Goal: Task Accomplishment & Management: Use online tool/utility

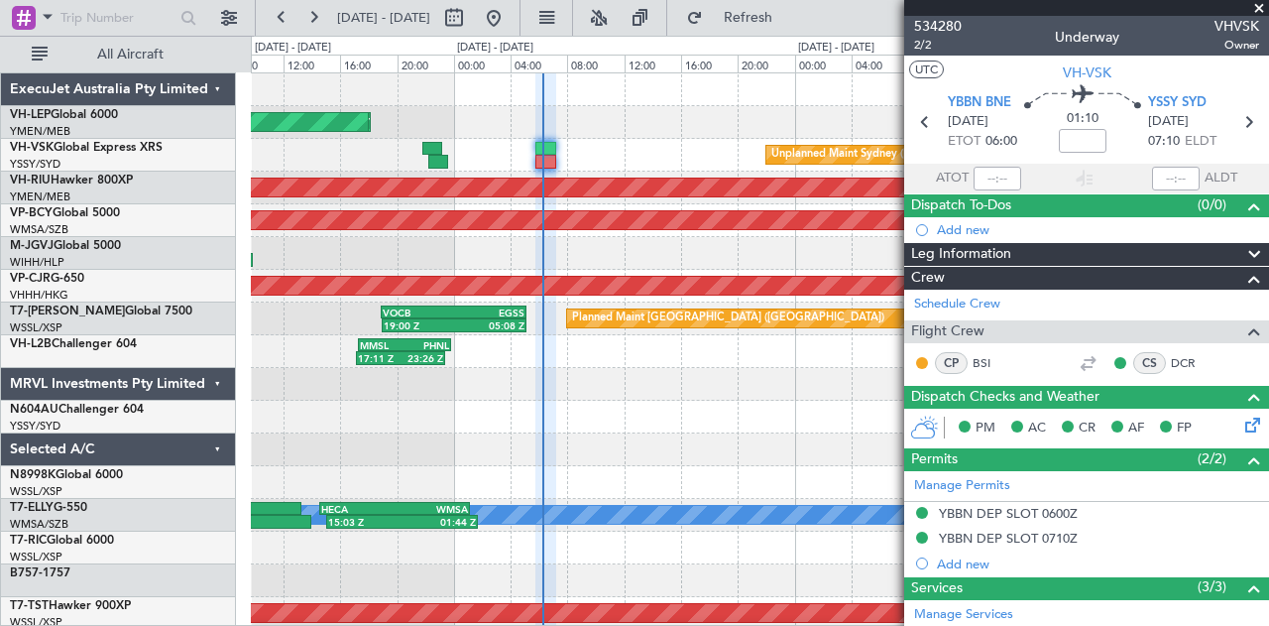
click at [604, 160] on div "Unplanned Maint Sydney ([PERSON_NAME] Intl)" at bounding box center [760, 155] width 1019 height 33
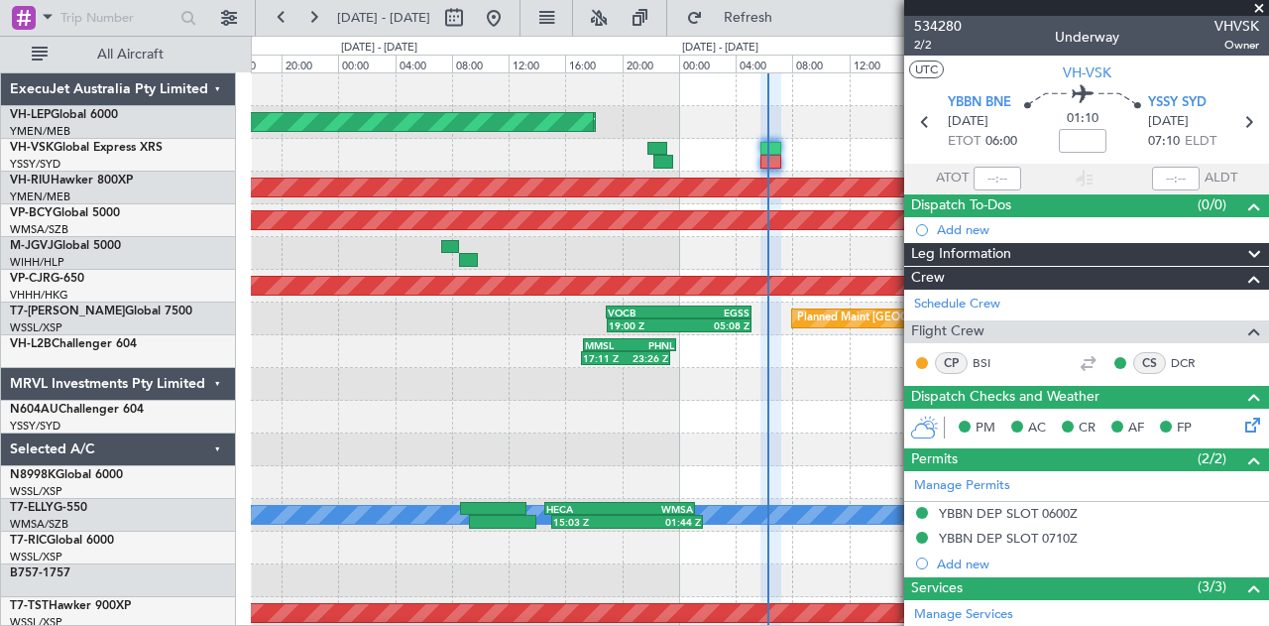
click at [827, 429] on div at bounding box center [760, 417] width 1019 height 33
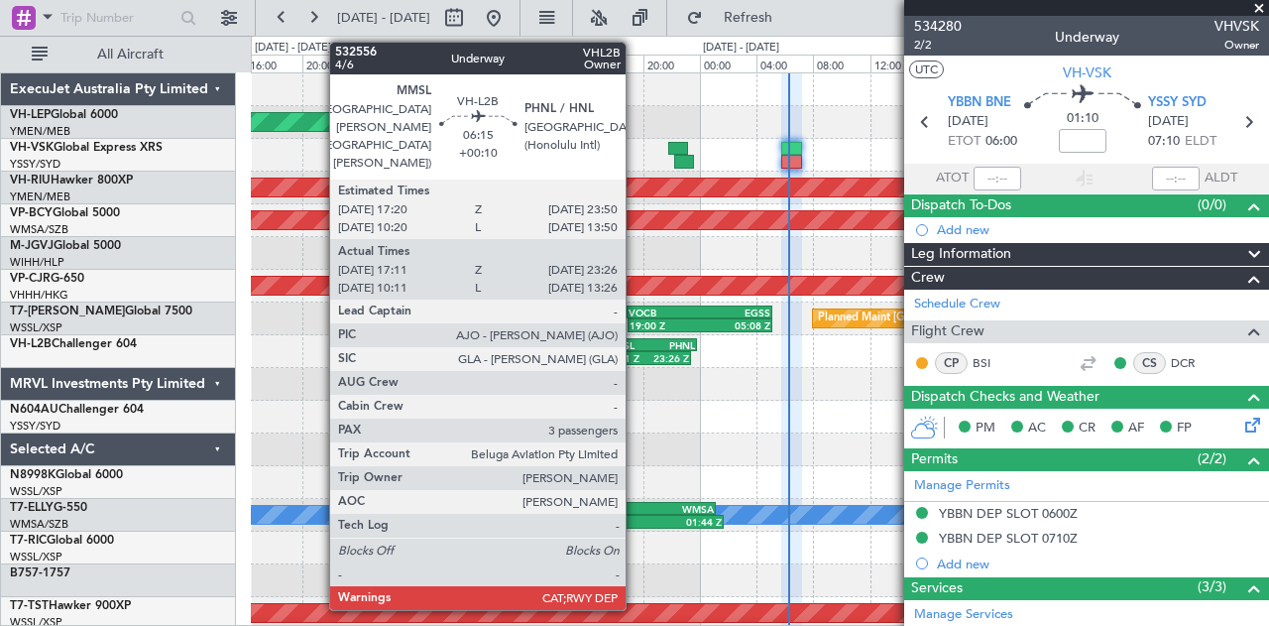
click at [636, 345] on div "MMSL" at bounding box center [628, 345] width 45 height 12
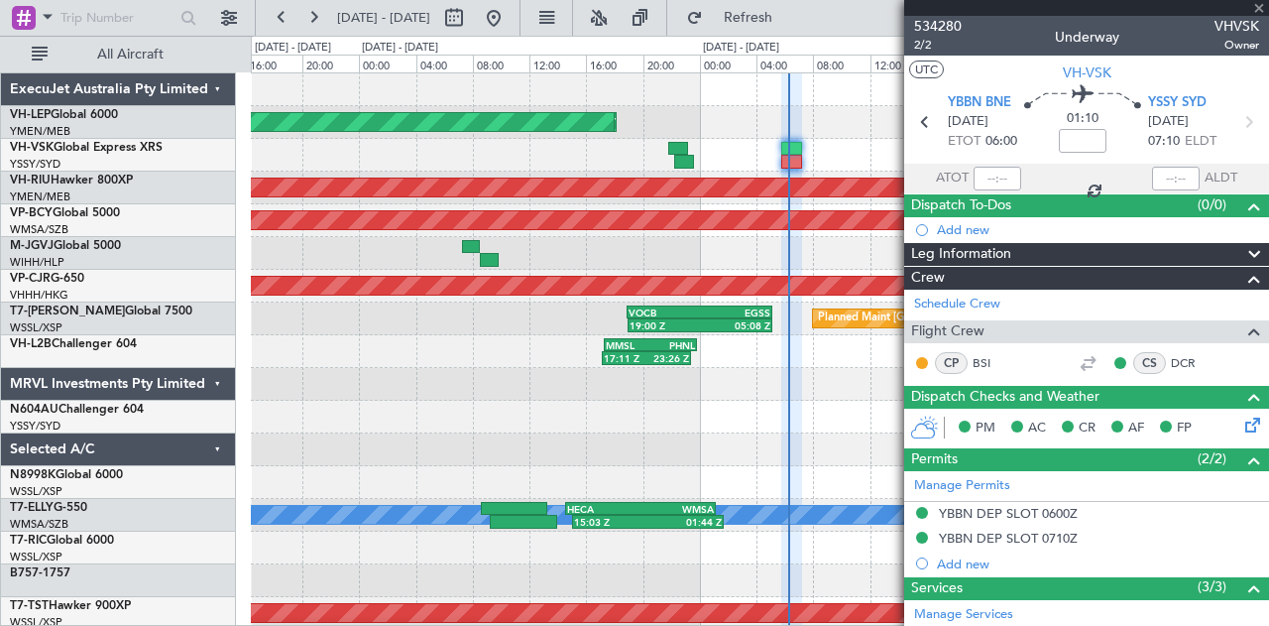
type input "+00:10"
type input "17:21"
type input "23:21"
type input "3"
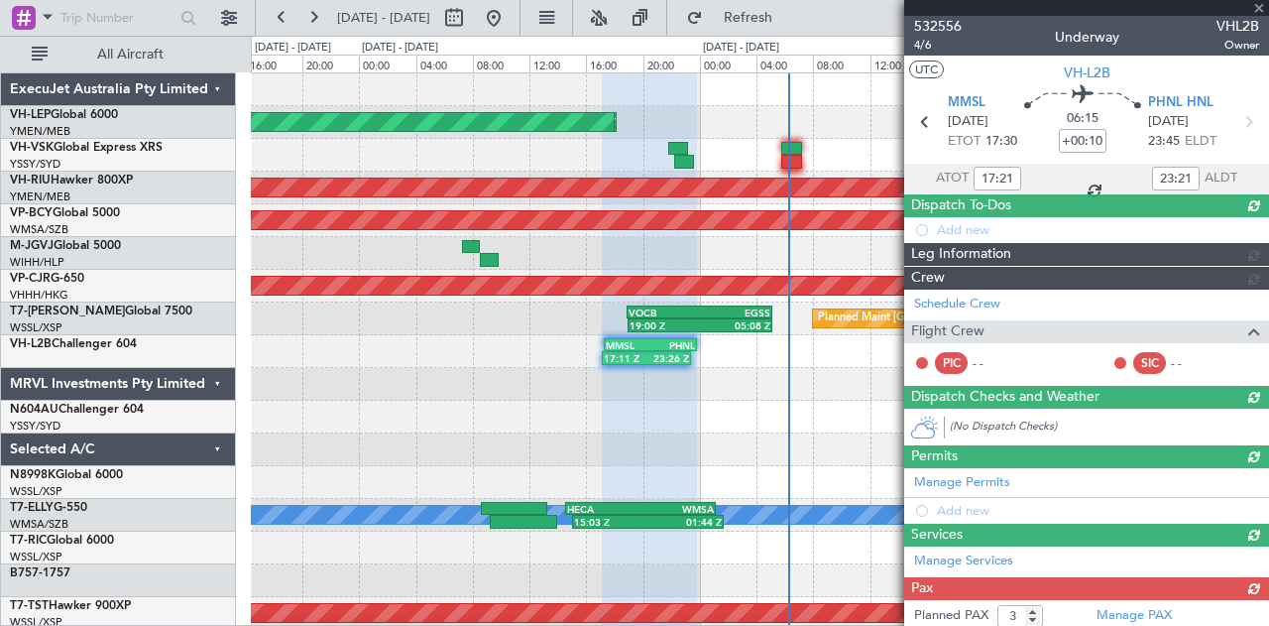
type input "10:21"
type input "13:21"
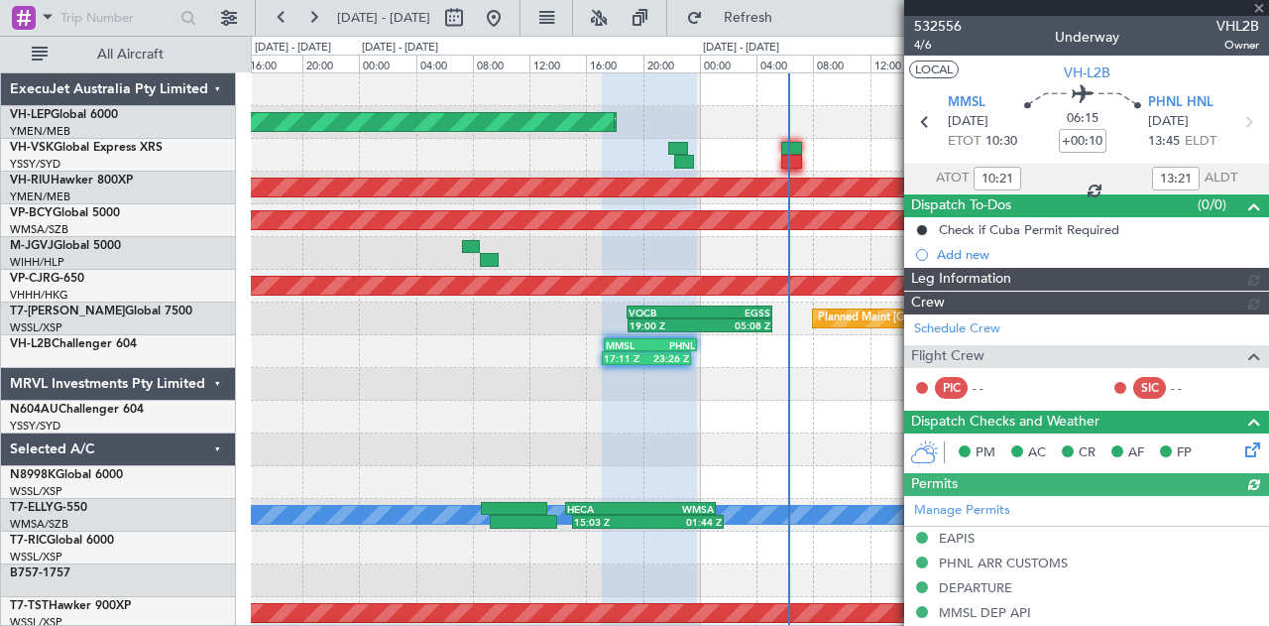
type input "[PERSON_NAME] (EYU)"
type input "A0013"
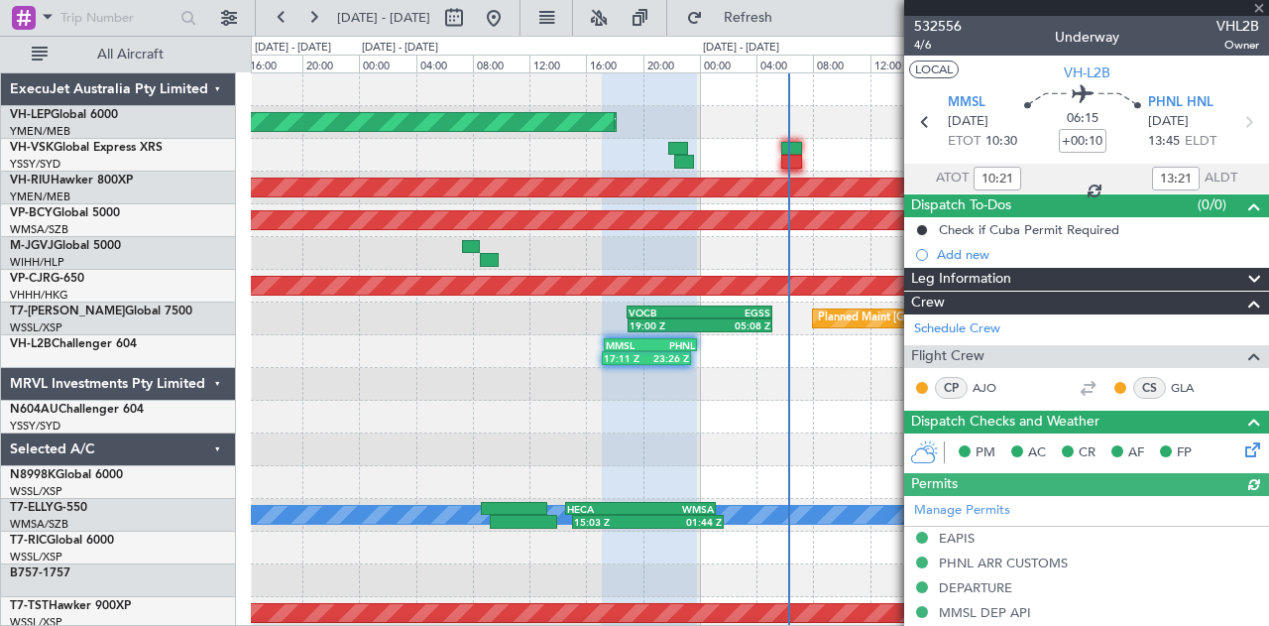
type input "17:21"
type input "23:21"
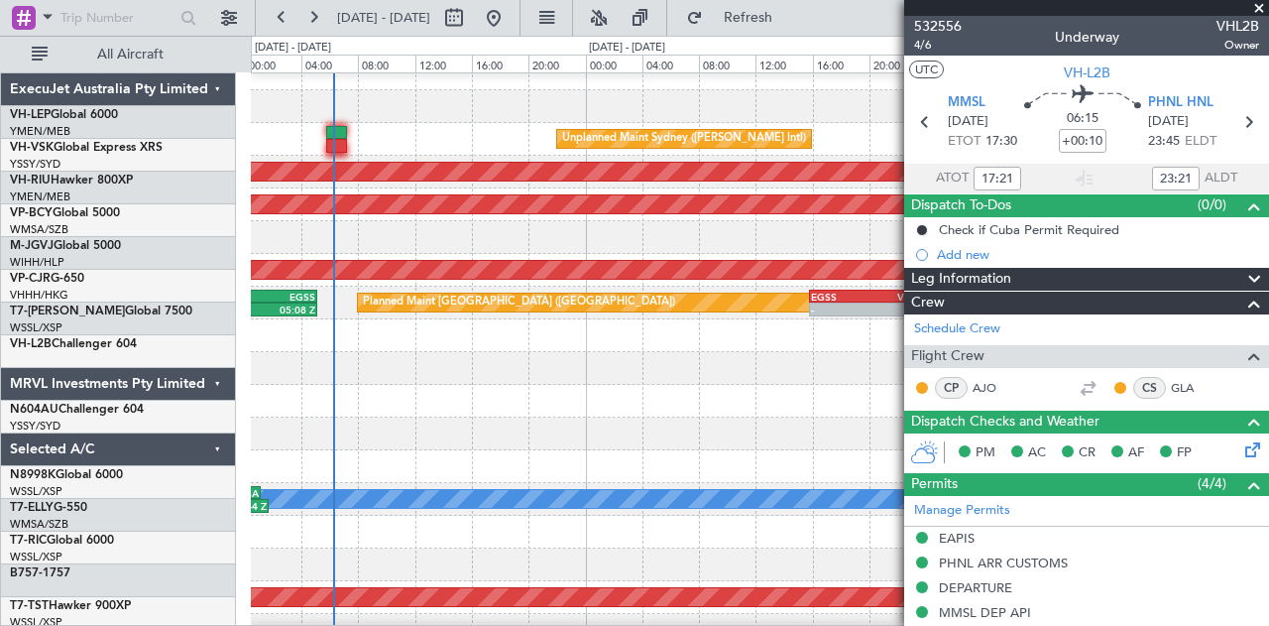
scroll to position [21, 0]
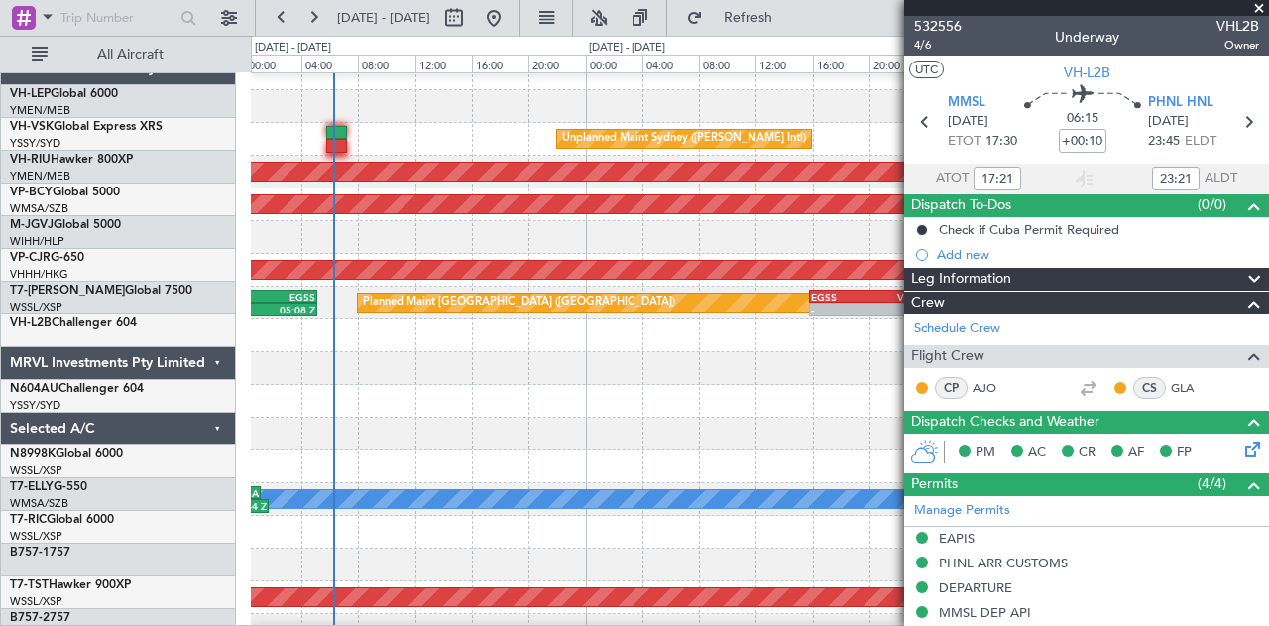
click at [141, 233] on div "Planned Maint [GEOGRAPHIC_DATA] ([GEOGRAPHIC_DATA] International) [PERSON_NAME]…" at bounding box center [634, 331] width 1269 height 590
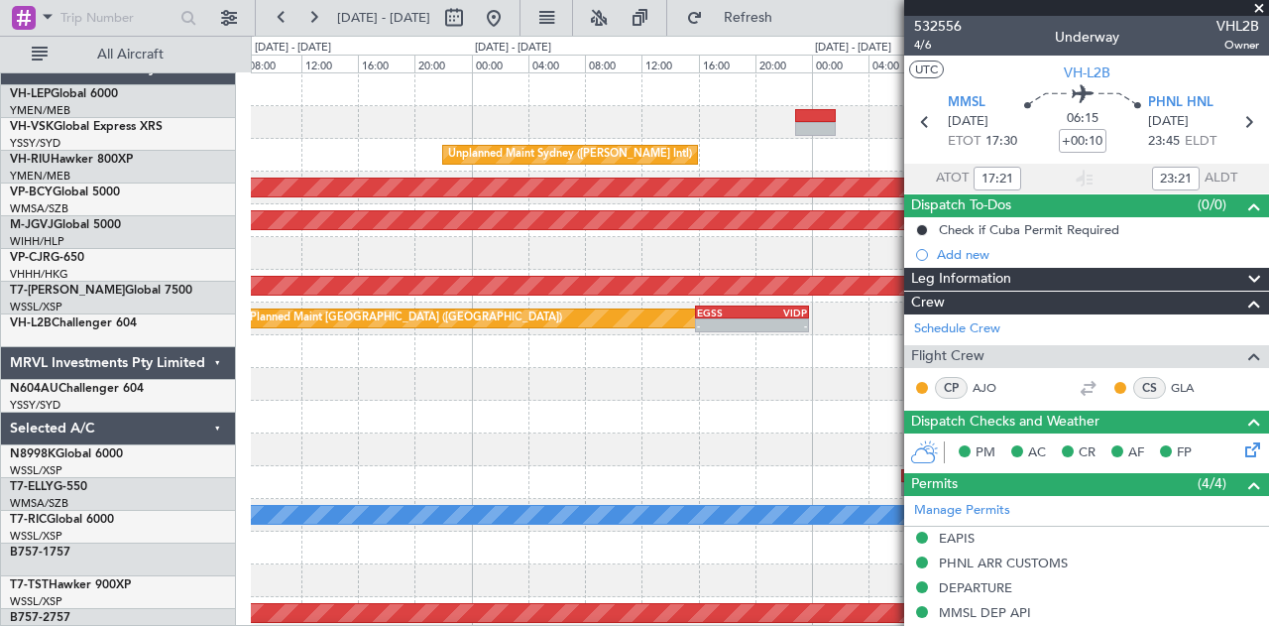
scroll to position [0, 0]
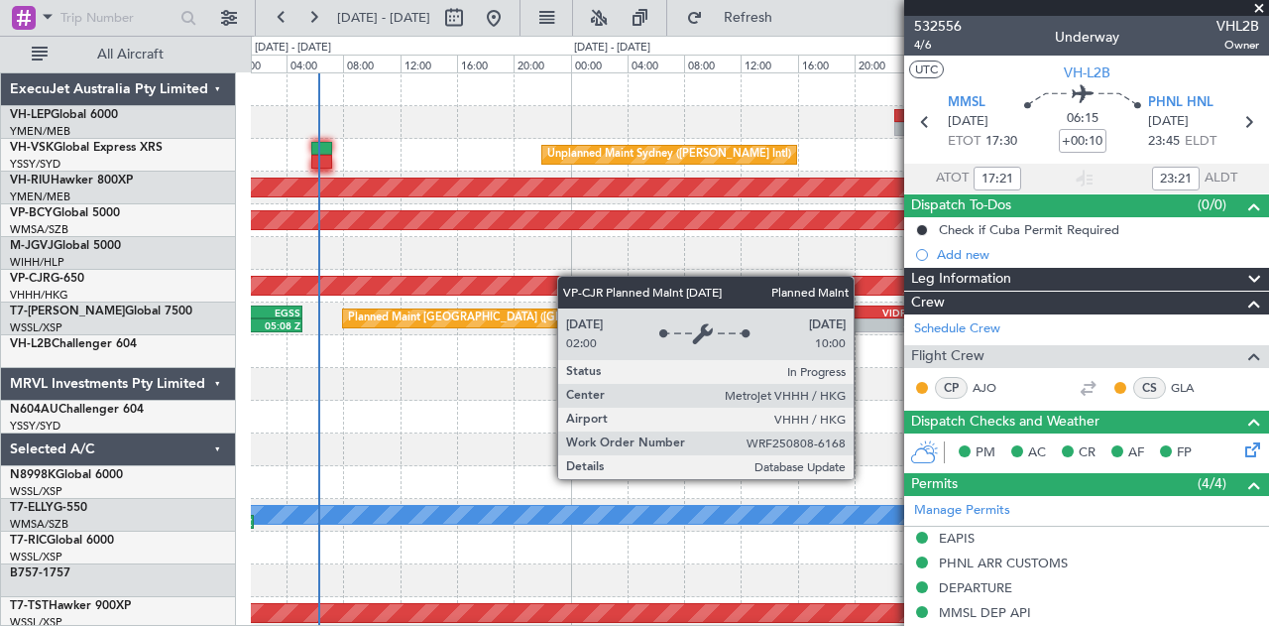
click at [619, 285] on div "Planned Maint [GEOGRAPHIC_DATA] ([GEOGRAPHIC_DATA] International) [PERSON_NAME]…" at bounding box center [760, 613] width 1019 height 1080
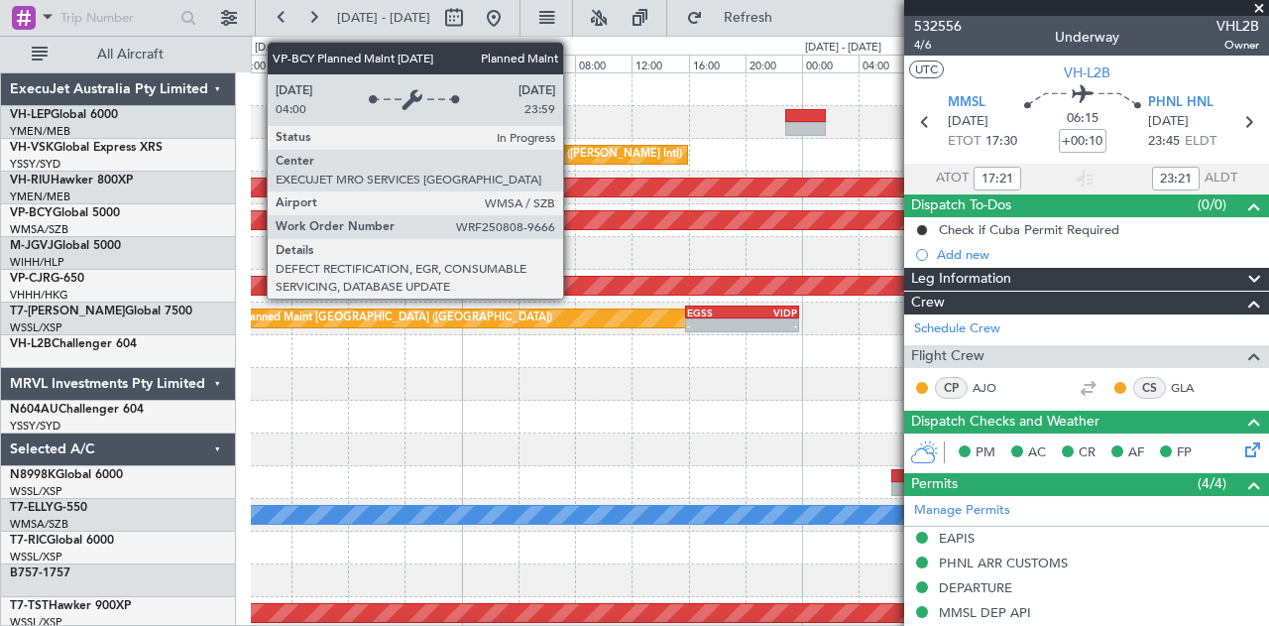
click at [347, 226] on div "Planned Maint [GEOGRAPHIC_DATA] (Sultan [PERSON_NAME] [PERSON_NAME] - Subang)" at bounding box center [357, 220] width 2249 height 18
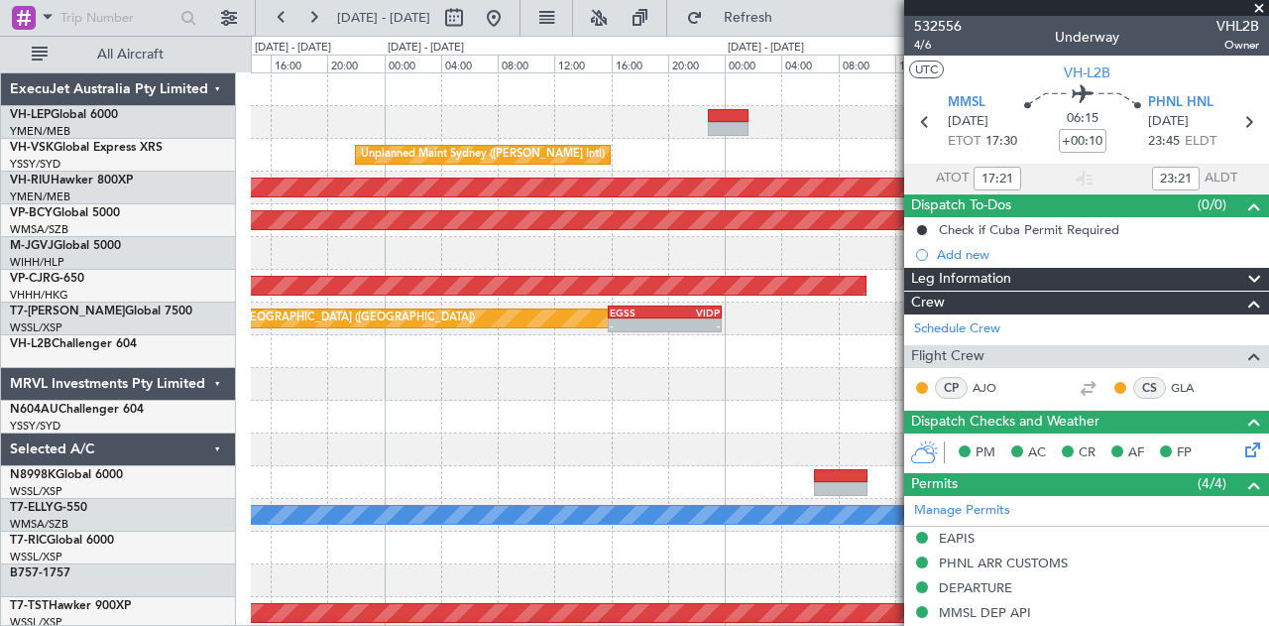
click at [724, 252] on div "Unplanned Maint Sydney ([PERSON_NAME] Intl) Planned Maint [GEOGRAPHIC_DATA] ([G…" at bounding box center [760, 613] width 1019 height 1080
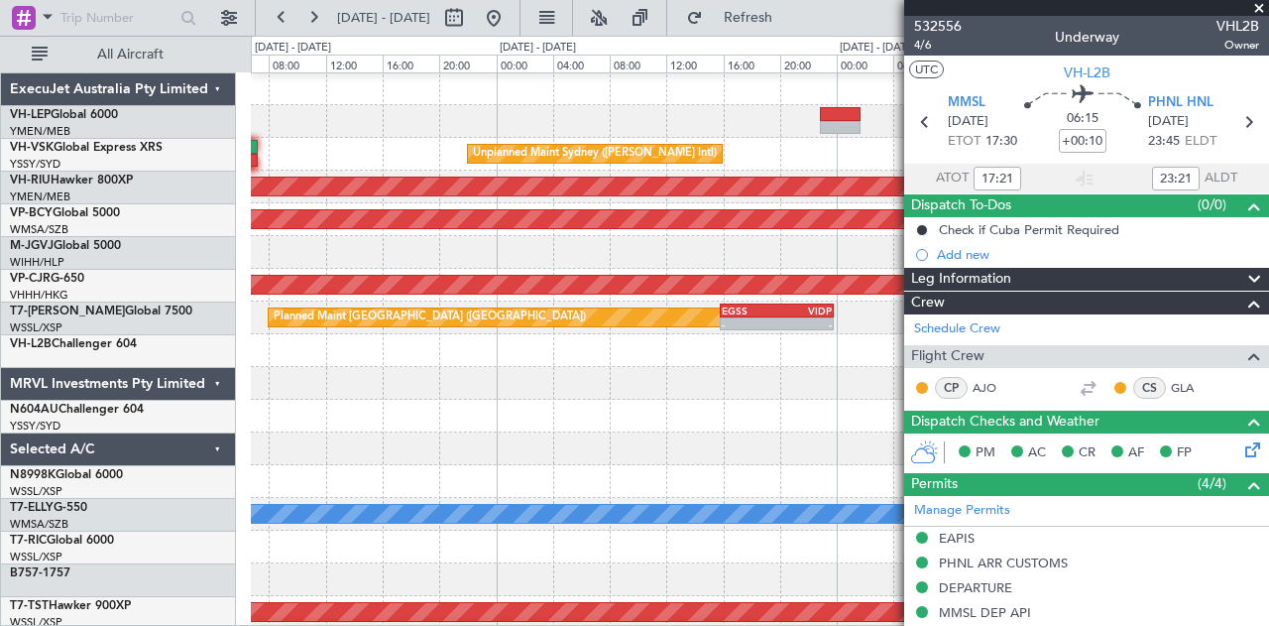
scroll to position [21, 0]
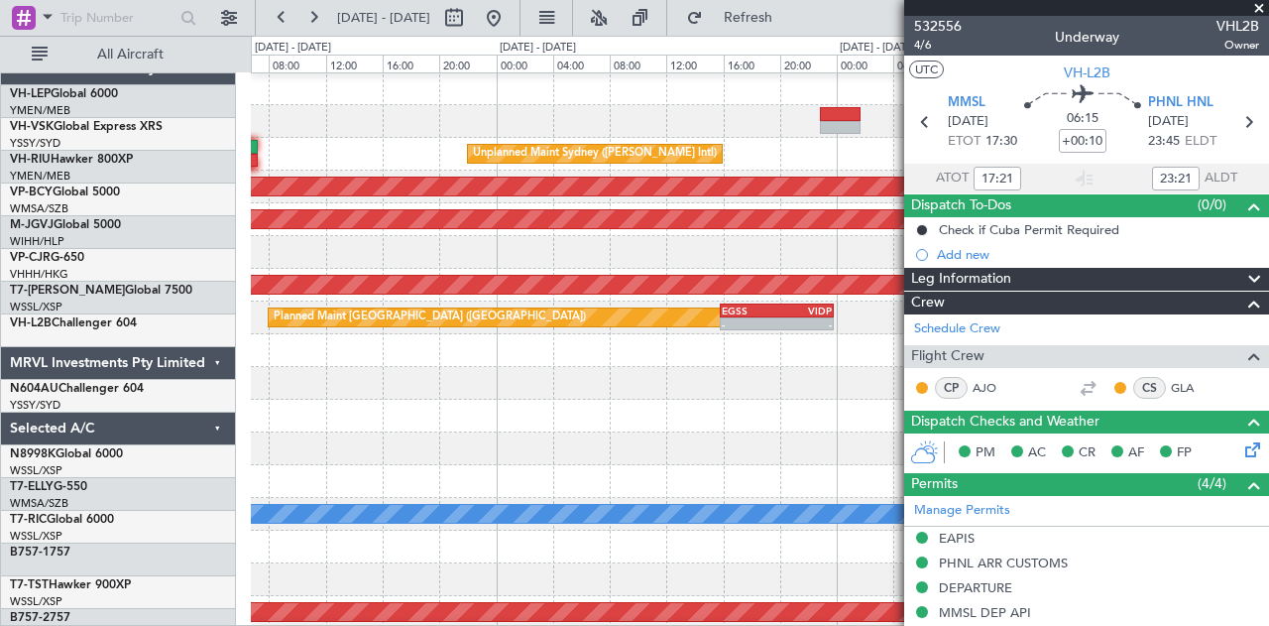
click at [143, 383] on div "Planned Maint [GEOGRAPHIC_DATA] ([GEOGRAPHIC_DATA] International) [PERSON_NAME]…" at bounding box center [634, 331] width 1269 height 590
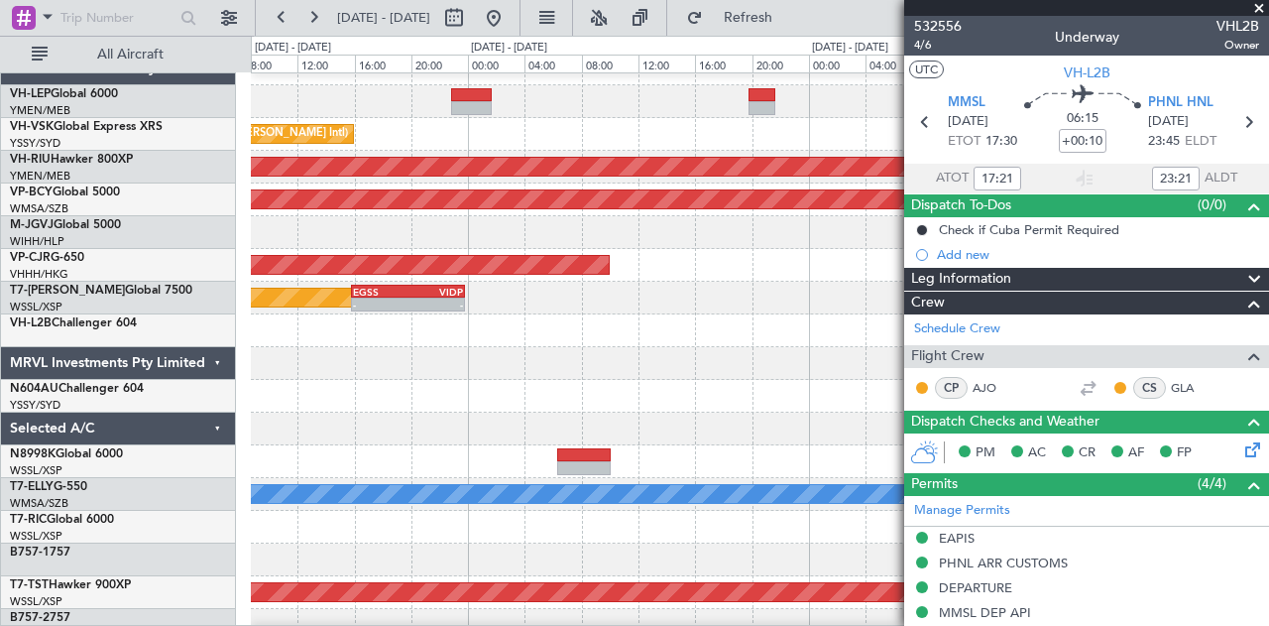
scroll to position [0, 0]
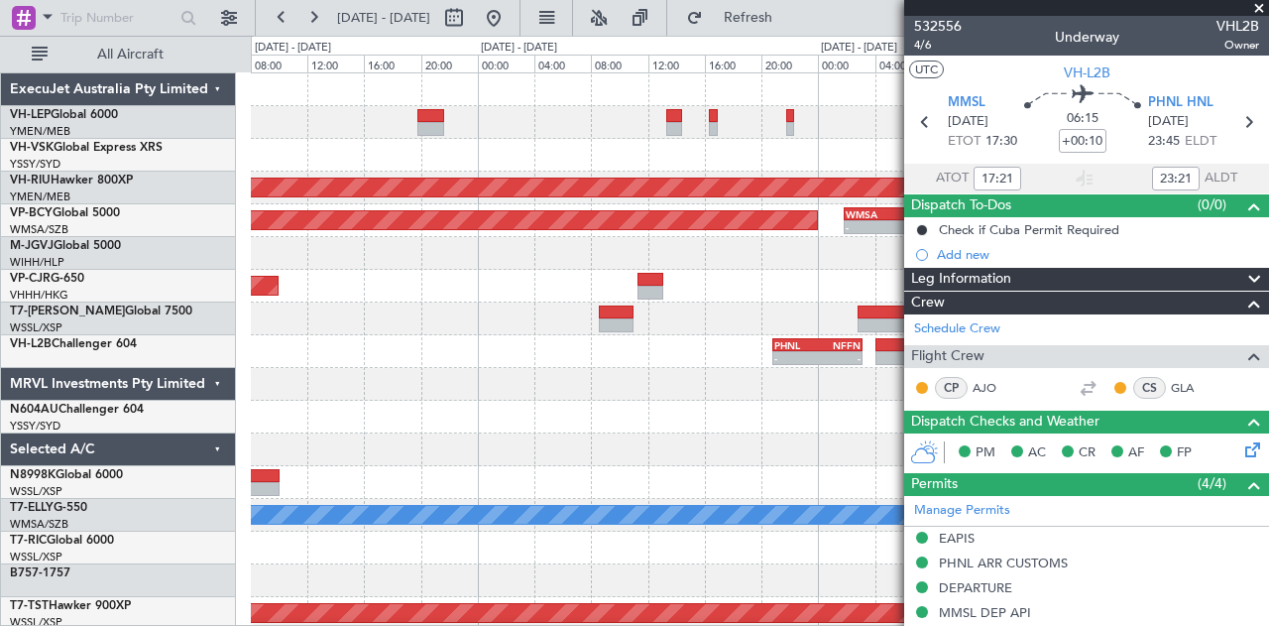
click at [185, 395] on div "Unplanned Maint Sydney ([PERSON_NAME] Intl) Planned Maint [GEOGRAPHIC_DATA] ([G…" at bounding box center [634, 331] width 1269 height 590
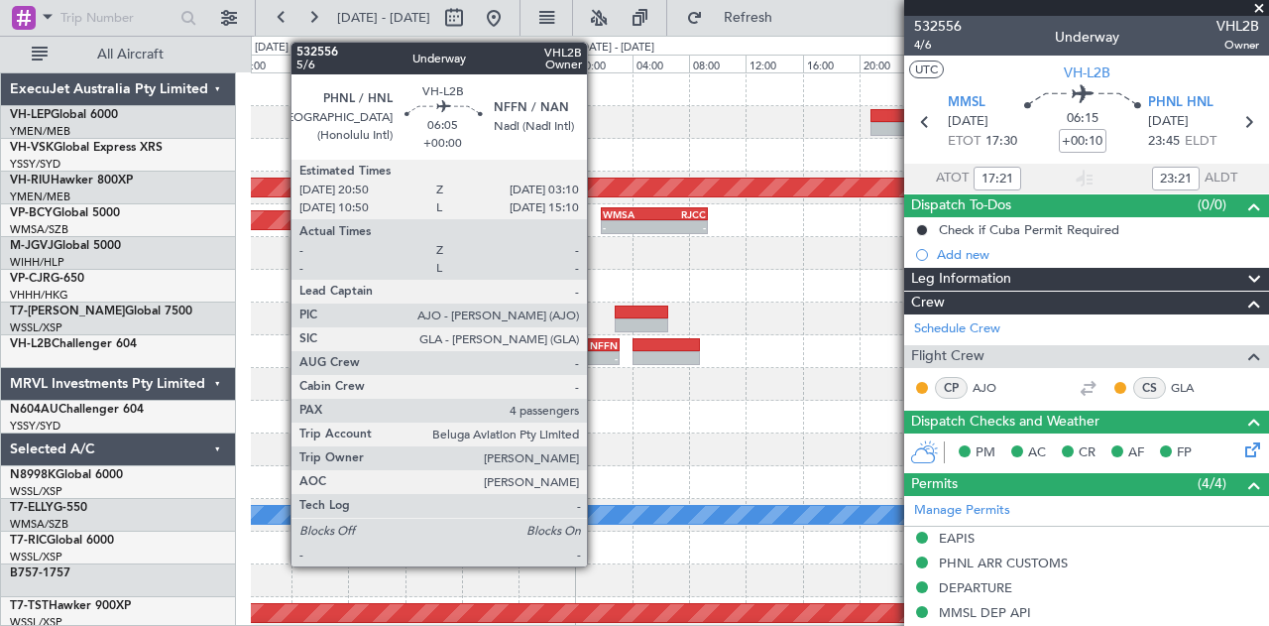
click at [597, 348] on div "NFFN" at bounding box center [597, 345] width 44 height 12
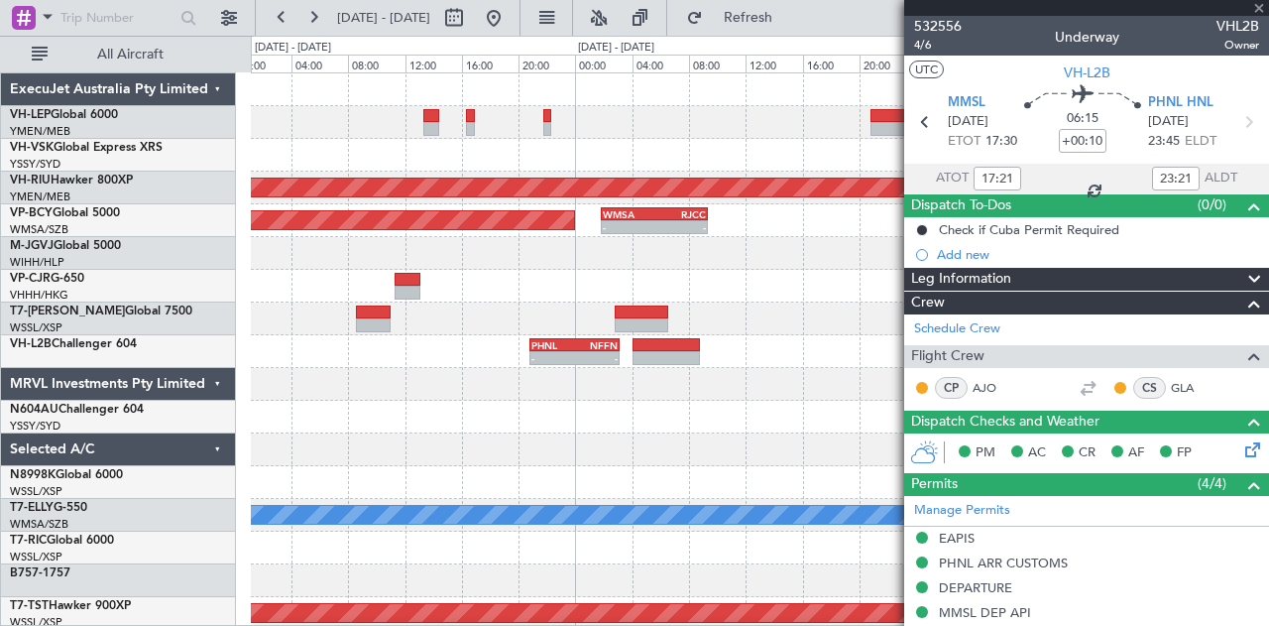
type input "4"
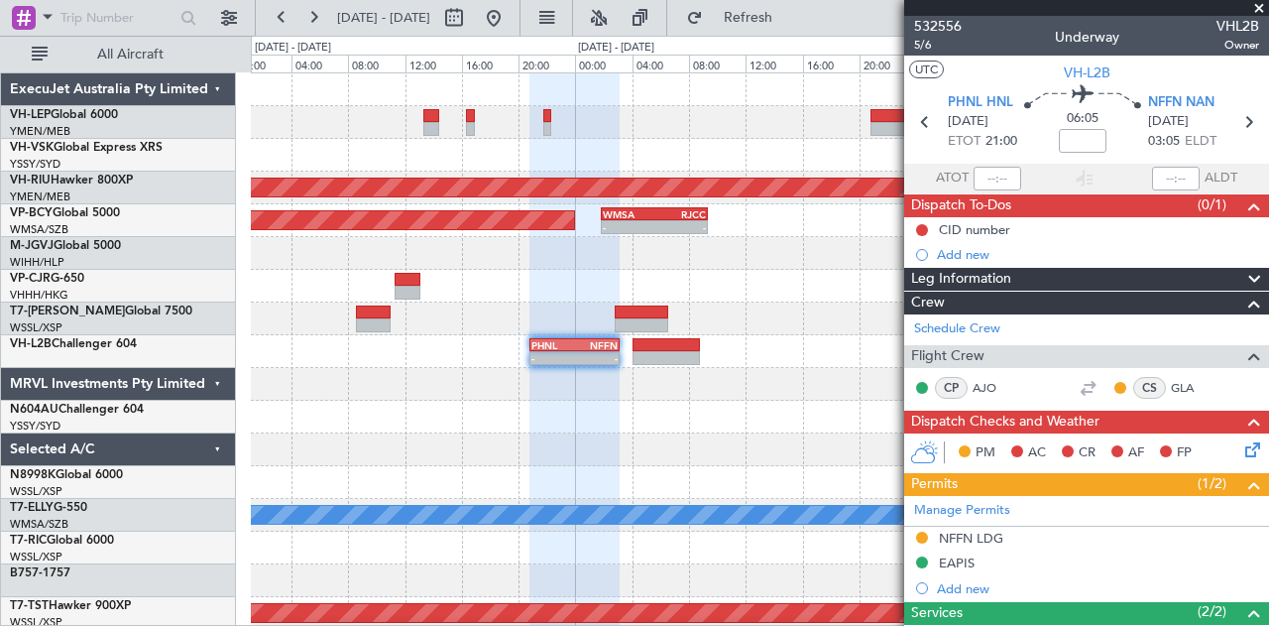
click at [533, 398] on div at bounding box center [760, 384] width 1019 height 33
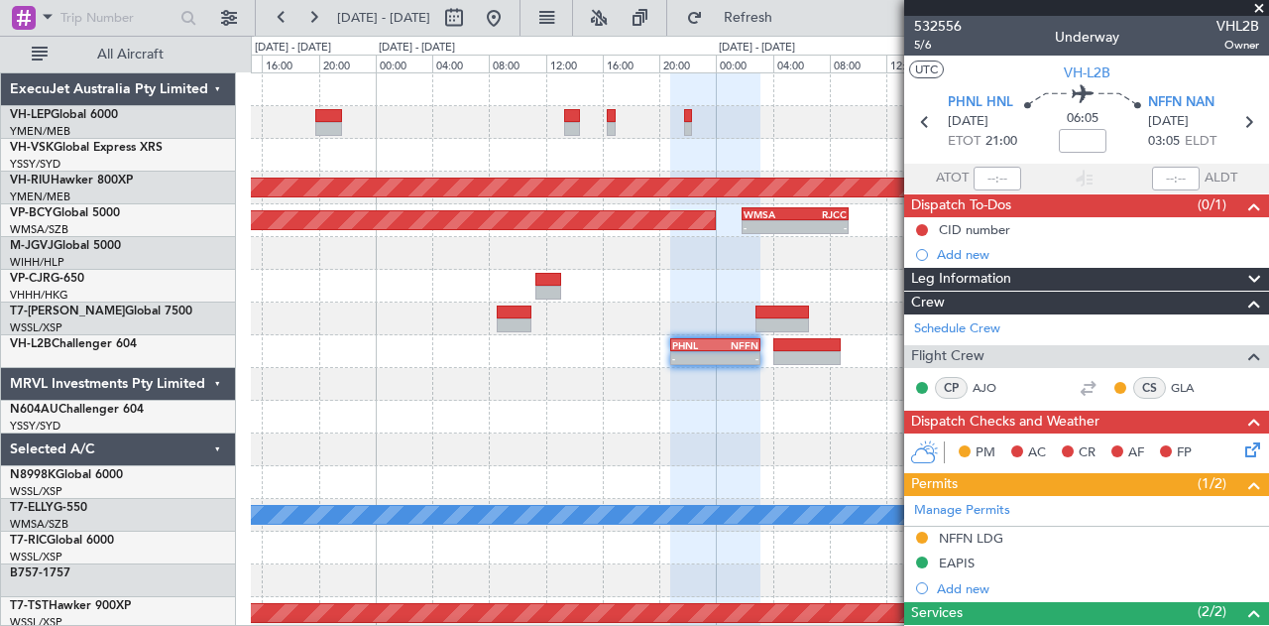
click at [750, 462] on div "Planned Maint [GEOGRAPHIC_DATA] ([GEOGRAPHIC_DATA]) Planned Maint [GEOGRAPHIC_D…" at bounding box center [760, 613] width 1019 height 1080
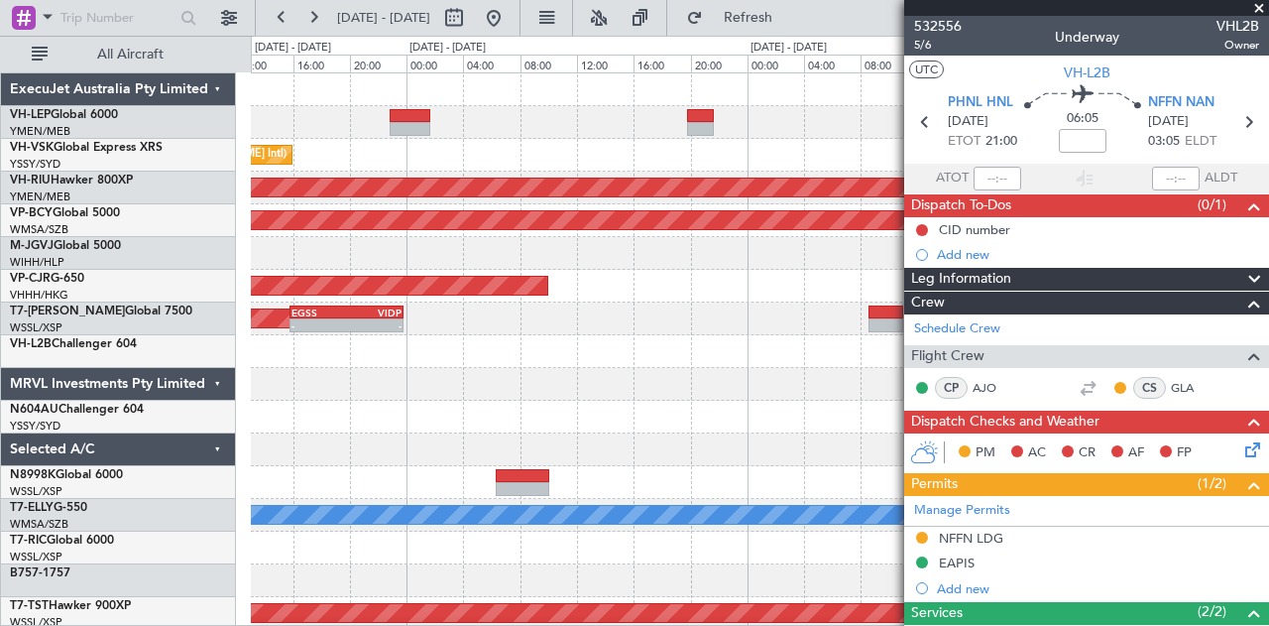
click at [750, 446] on div "Unplanned Maint Sydney ([PERSON_NAME] Intl) Planned Maint [GEOGRAPHIC_DATA] ([G…" at bounding box center [760, 613] width 1019 height 1080
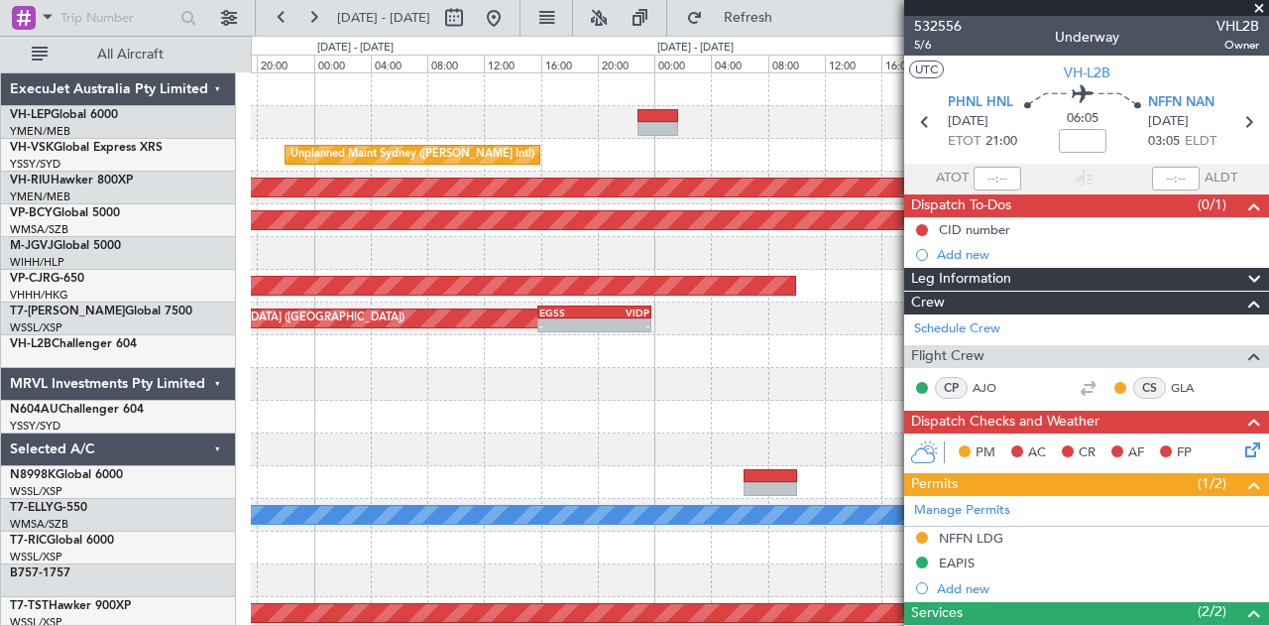
click at [716, 412] on div "Unplanned Maint Sydney ([PERSON_NAME] Intl) Planned Maint [GEOGRAPHIC_DATA] ([G…" at bounding box center [760, 613] width 1019 height 1080
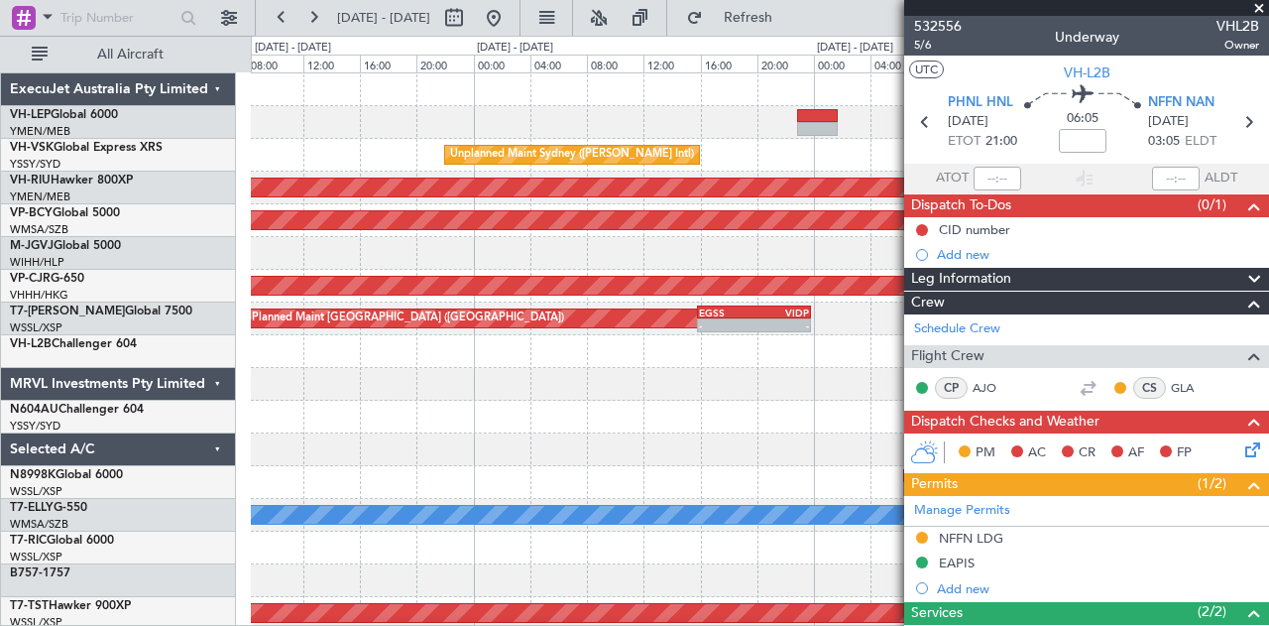
click at [729, 433] on div "Planned Maint [GEOGRAPHIC_DATA] ([GEOGRAPHIC_DATA] International) [PERSON_NAME]…" at bounding box center [760, 613] width 1019 height 1080
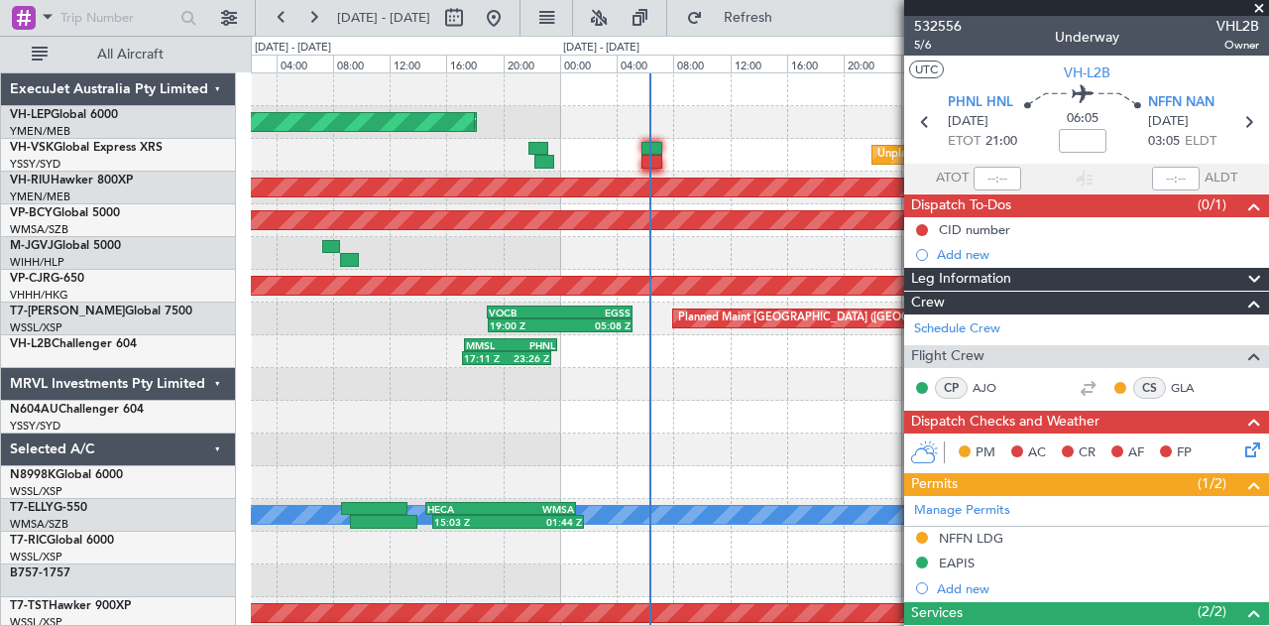
click at [735, 421] on div "Planned Maint [GEOGRAPHIC_DATA] ([GEOGRAPHIC_DATA] International) [PERSON_NAME]…" at bounding box center [760, 613] width 1019 height 1080
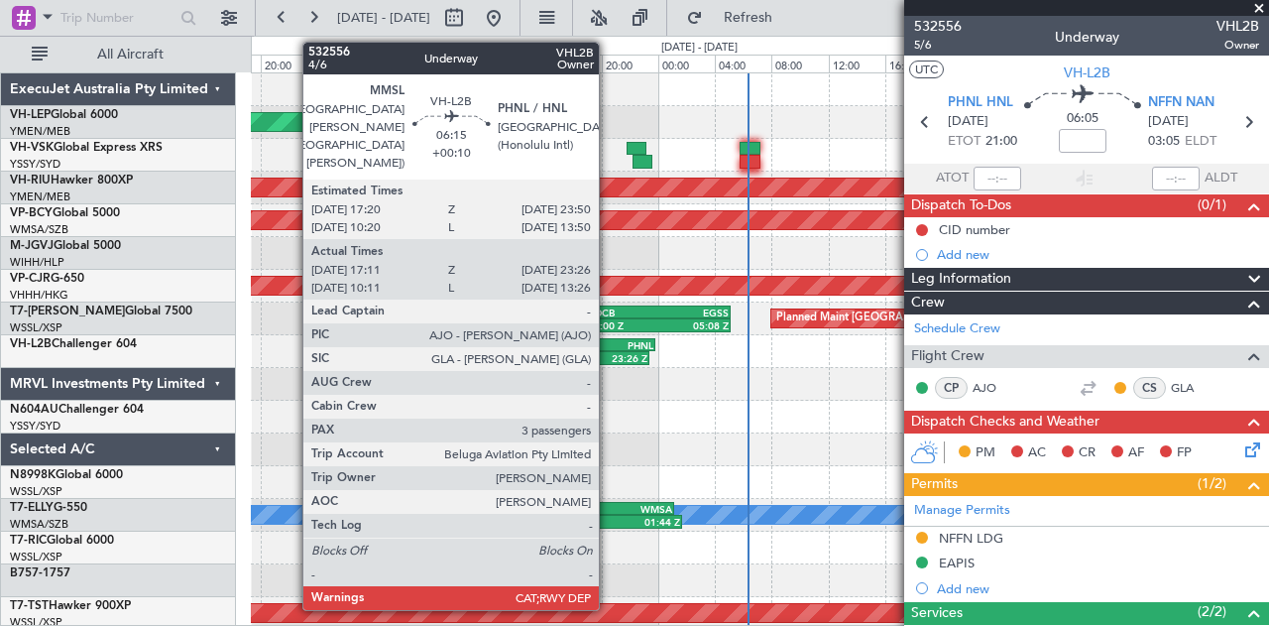
click at [609, 352] on div "23:26 Z" at bounding box center [626, 358] width 43 height 12
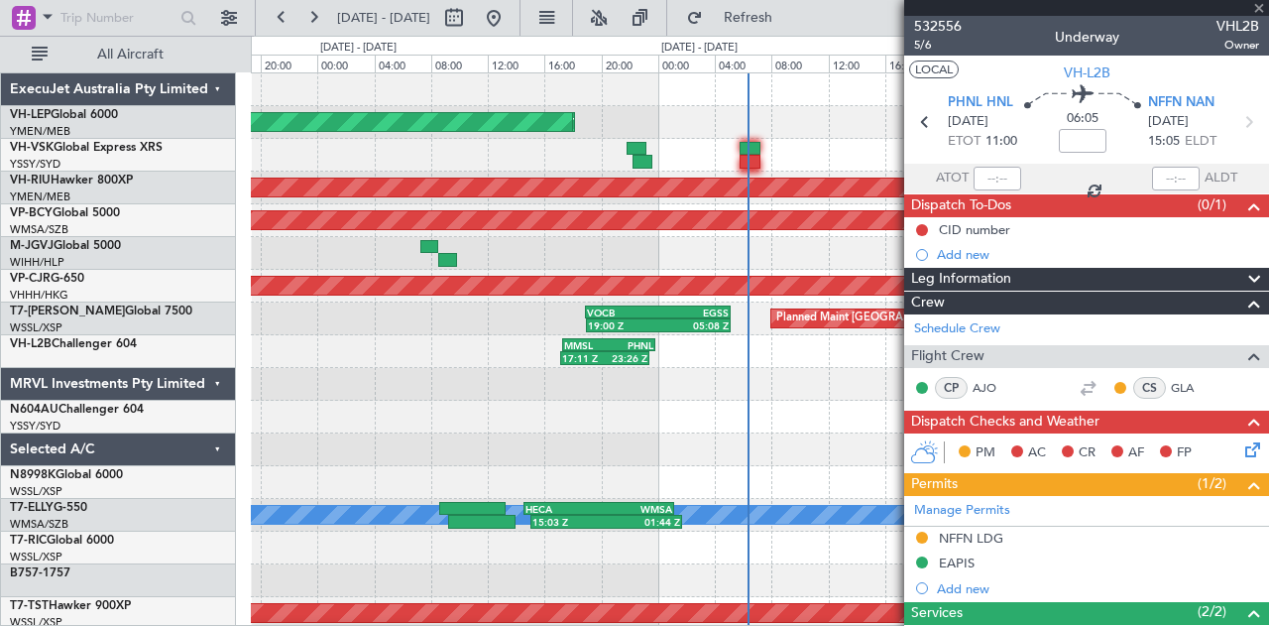
type input "+00:10"
type input "10:21"
type input "13:21"
type input "3"
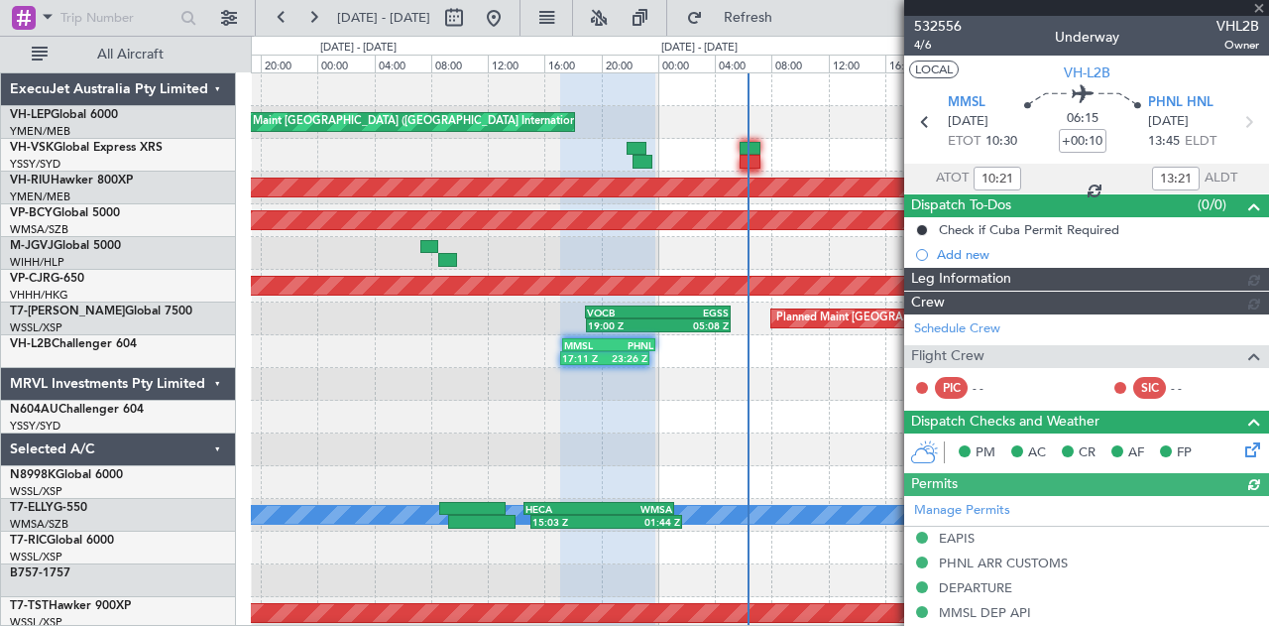
type input "[PERSON_NAME] (EYU)"
type input "A0013"
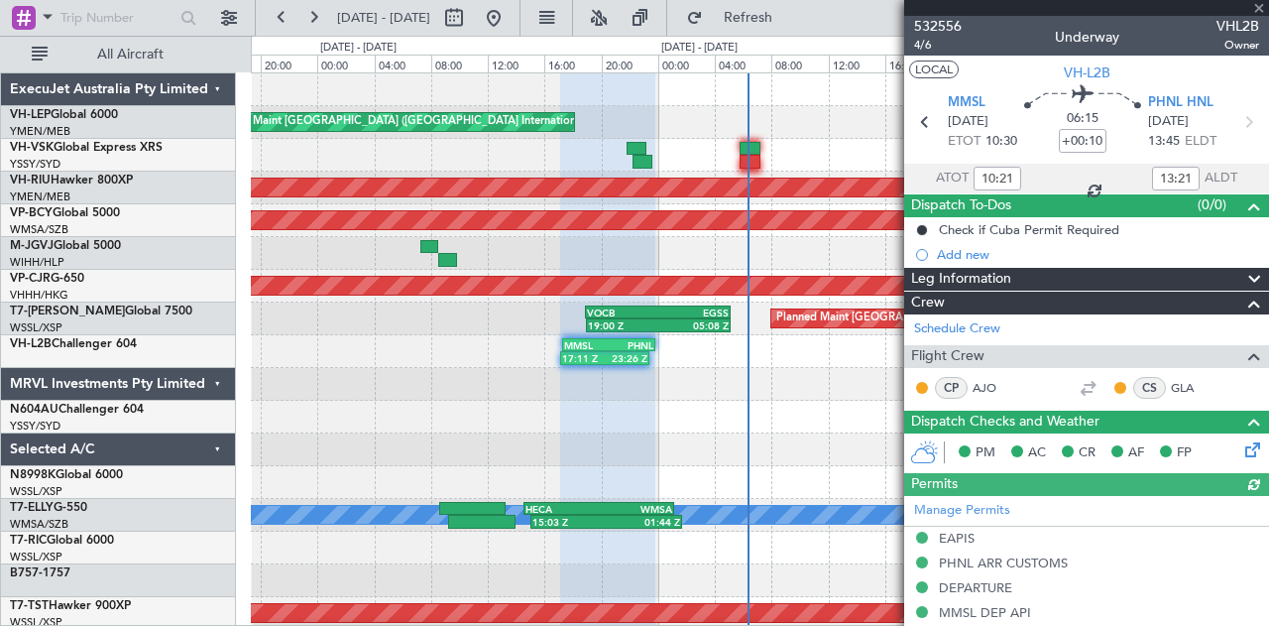
type input "17:21"
type input "23:21"
type input "10:21"
type input "13:21"
type input "17:21"
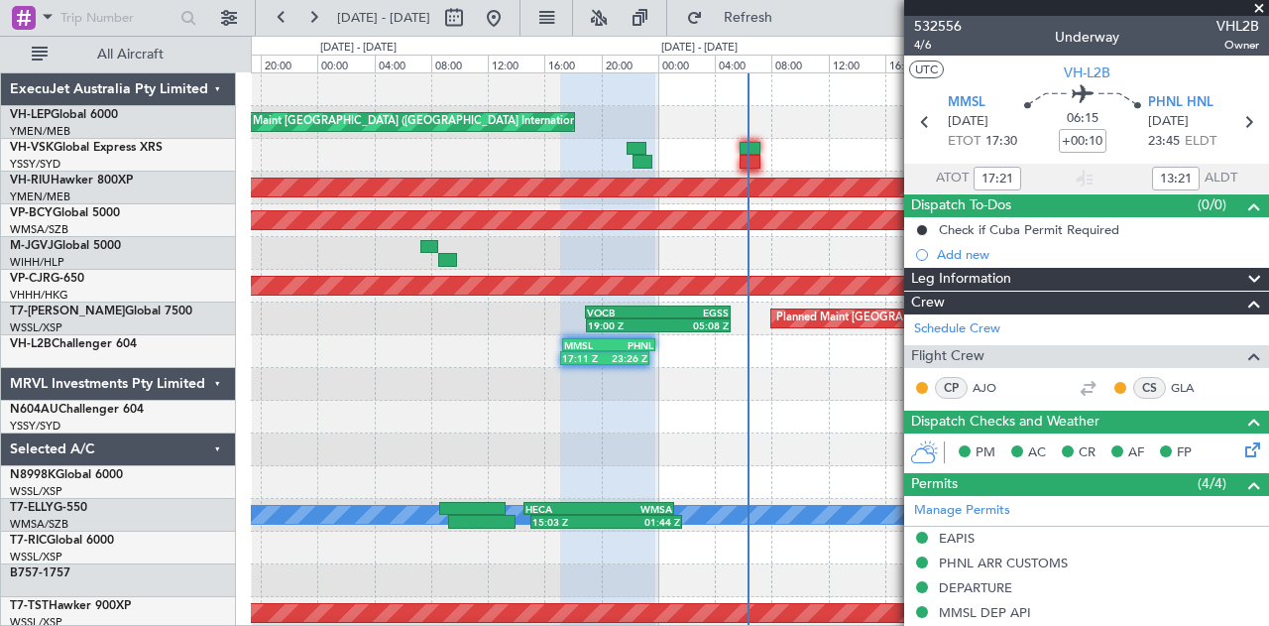
type input "23:21"
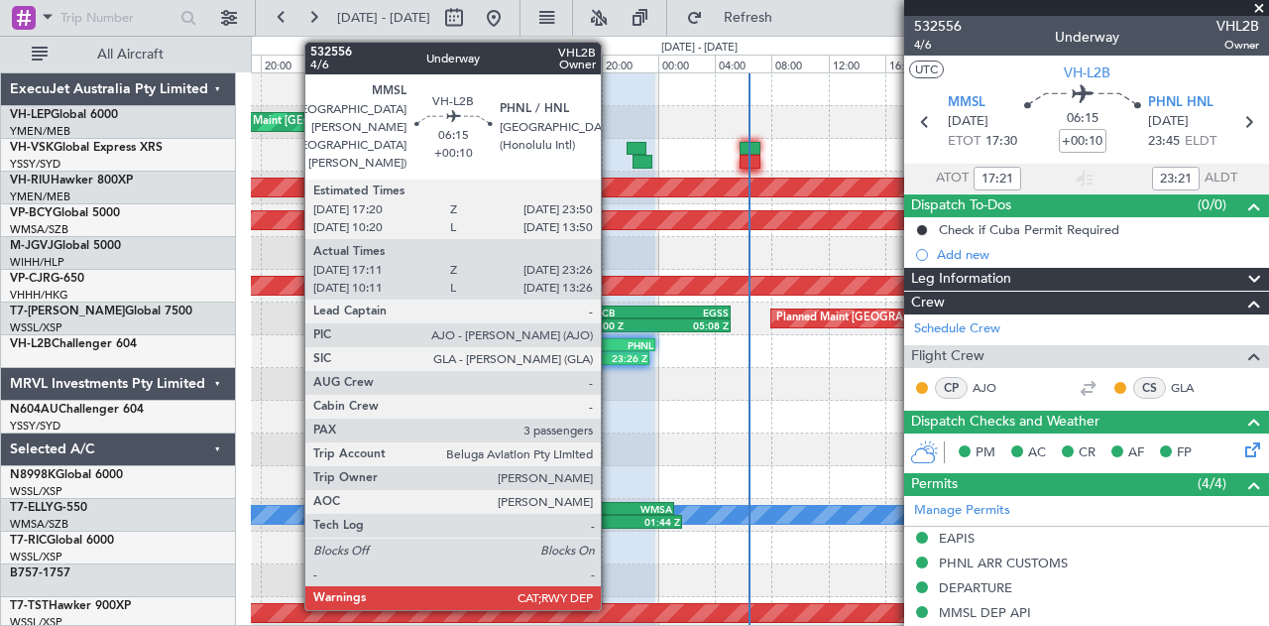
click at [611, 350] on div "23:50 Z" at bounding box center [631, 356] width 45 height 12
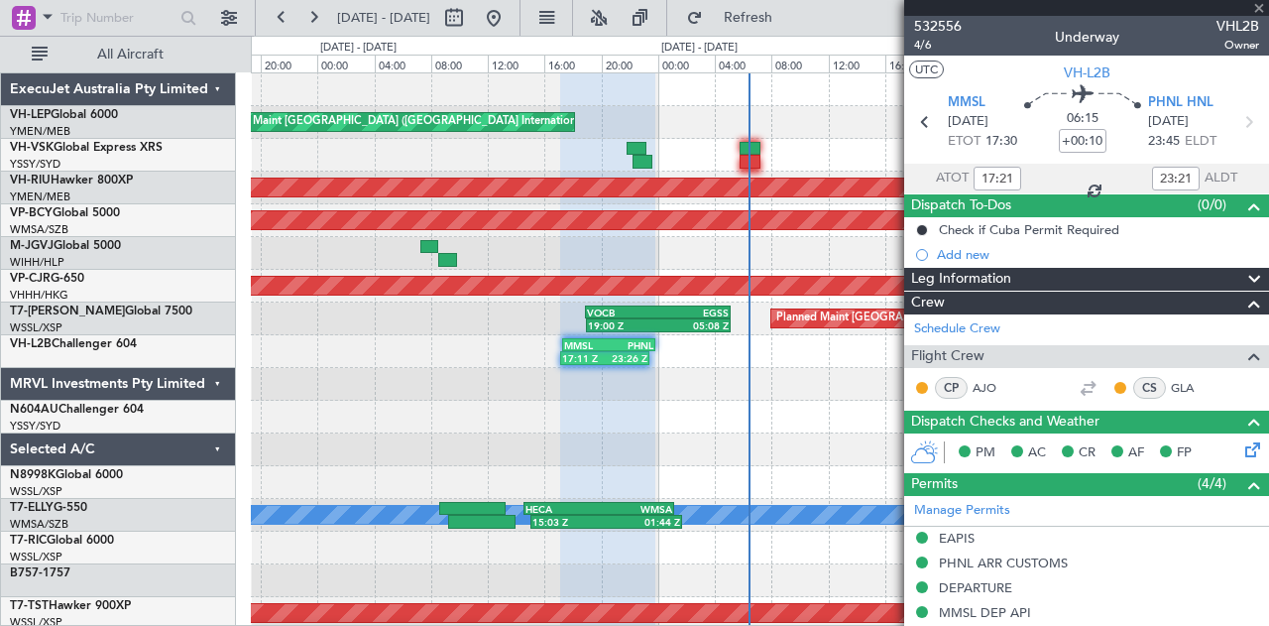
type input "10:21"
type input "13:21"
type input "17:21"
type input "23:21"
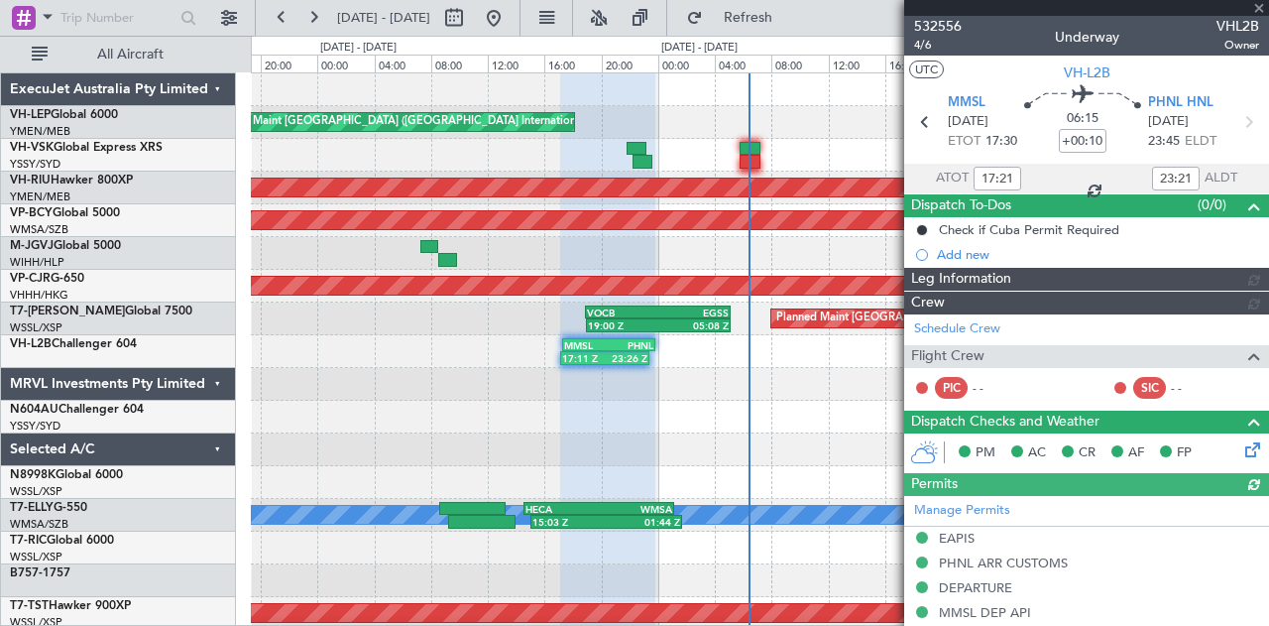
type input "[PERSON_NAME] (EYU)"
type input "A0013"
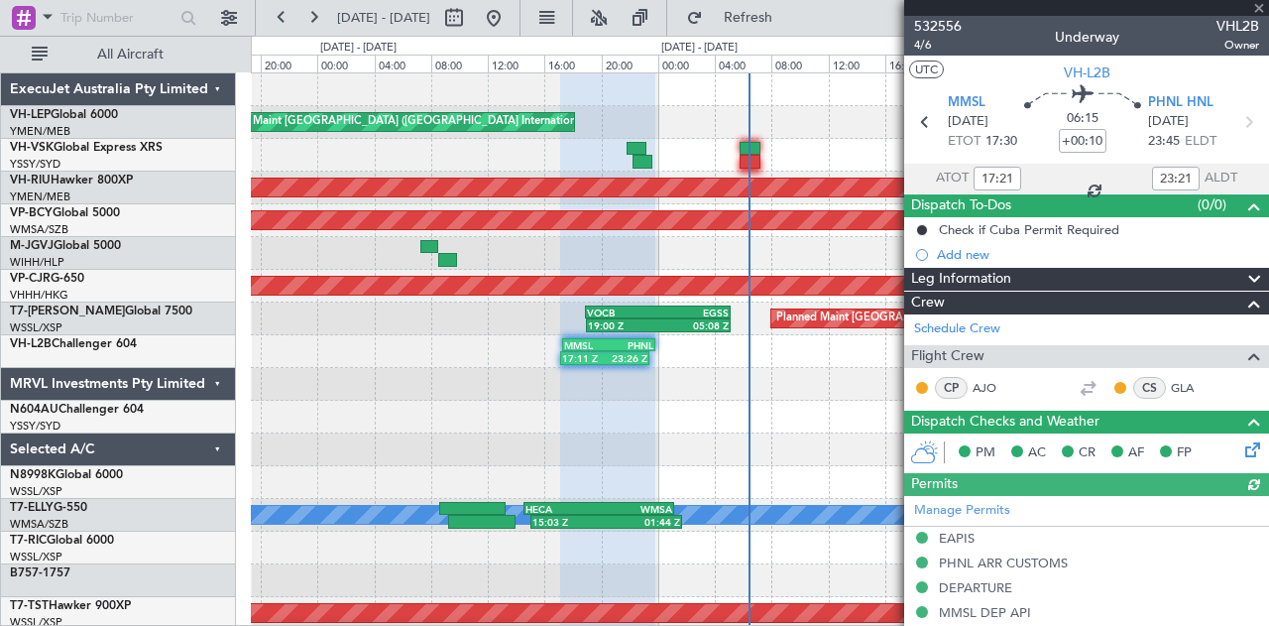
type input "10:21"
type input "13:21"
type input "17:21"
type input "23:21"
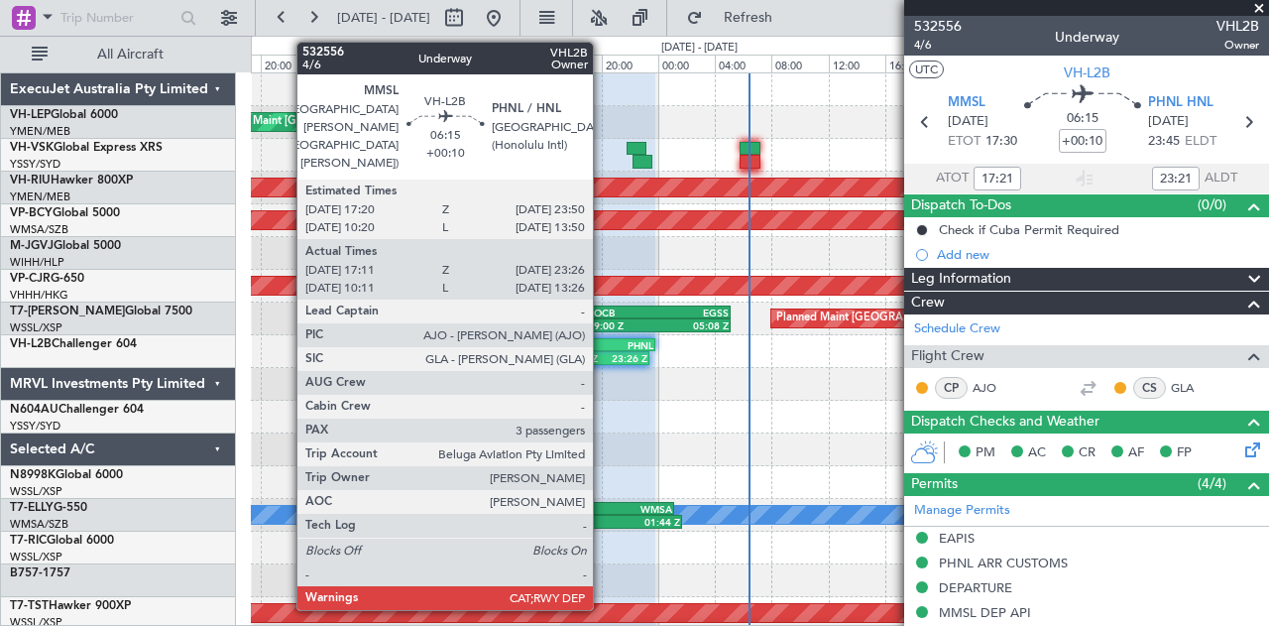
click at [603, 353] on div "17:11 Z" at bounding box center [583, 358] width 43 height 12
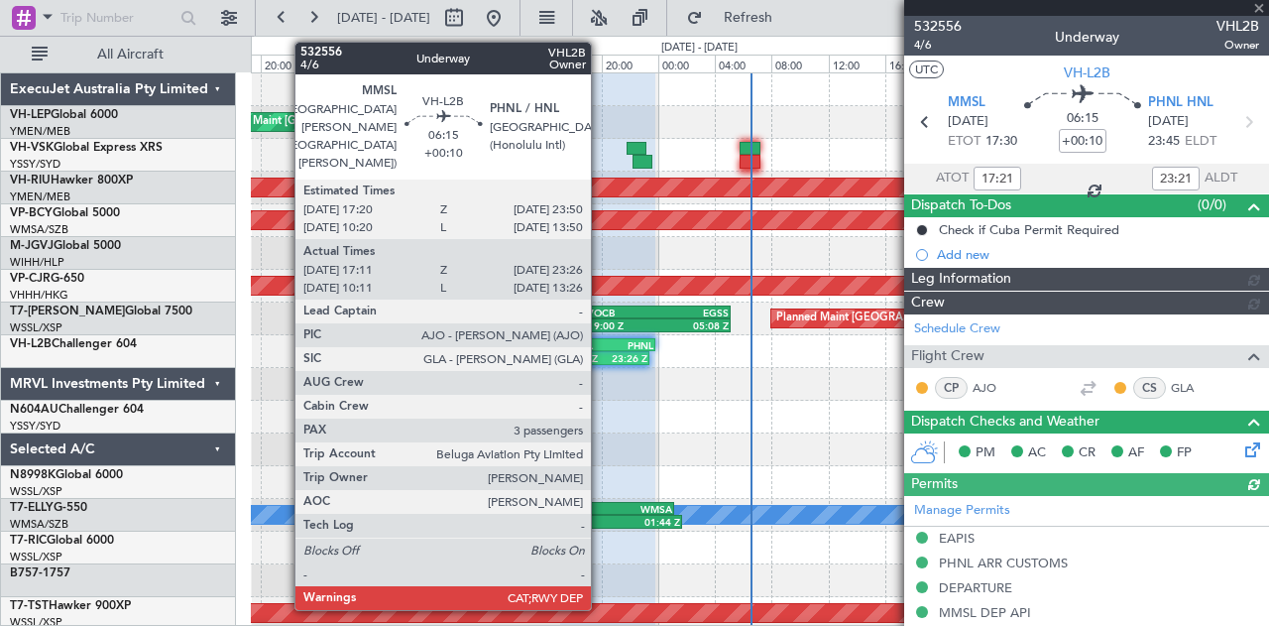
type input "[PERSON_NAME] (EYU)"
type input "A0013"
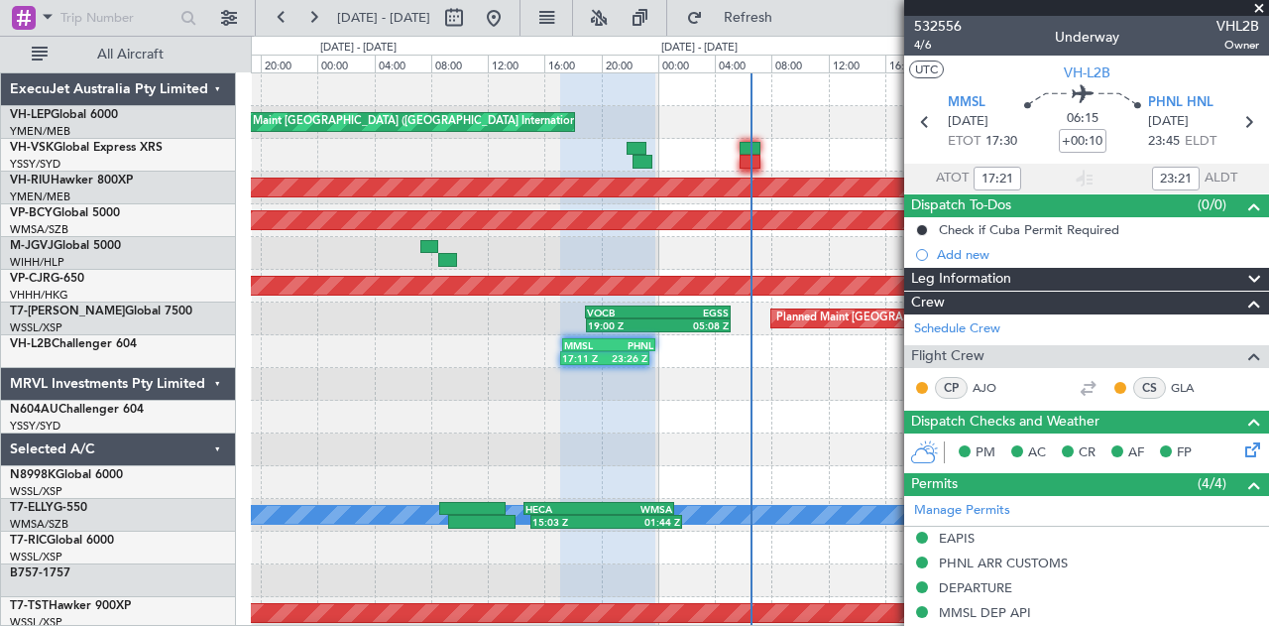
type input "10:21"
type input "13:21"
type input "17:21"
type input "23:21"
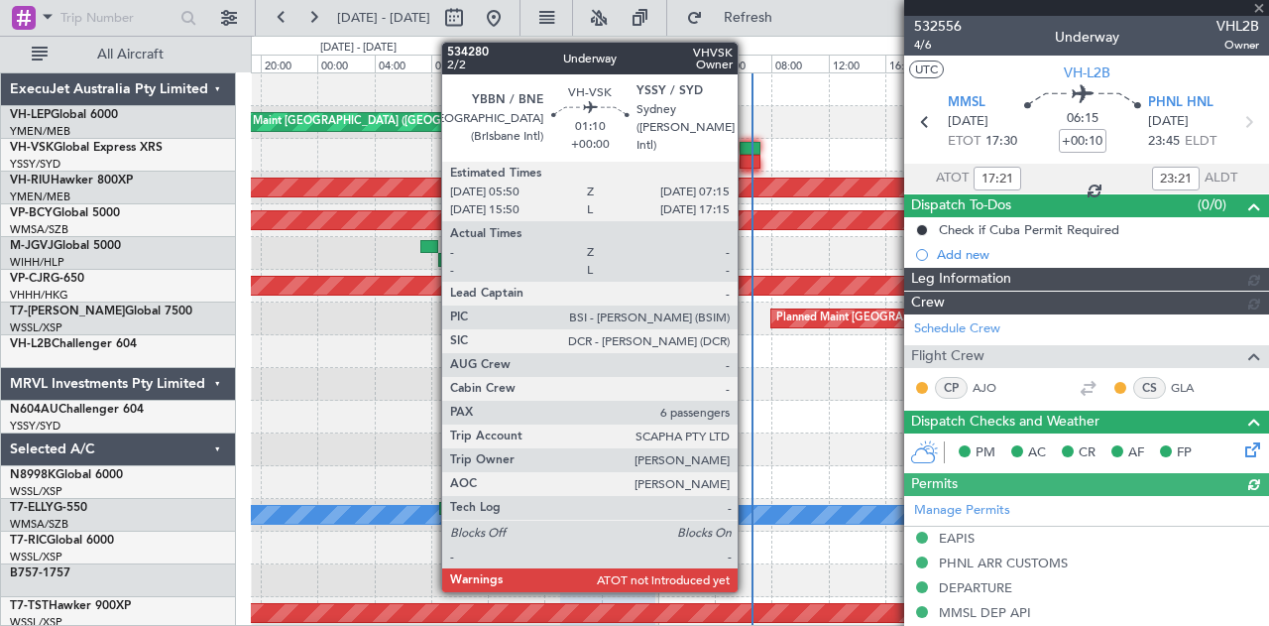
type input "[PERSON_NAME] (EYU)"
type input "A0013"
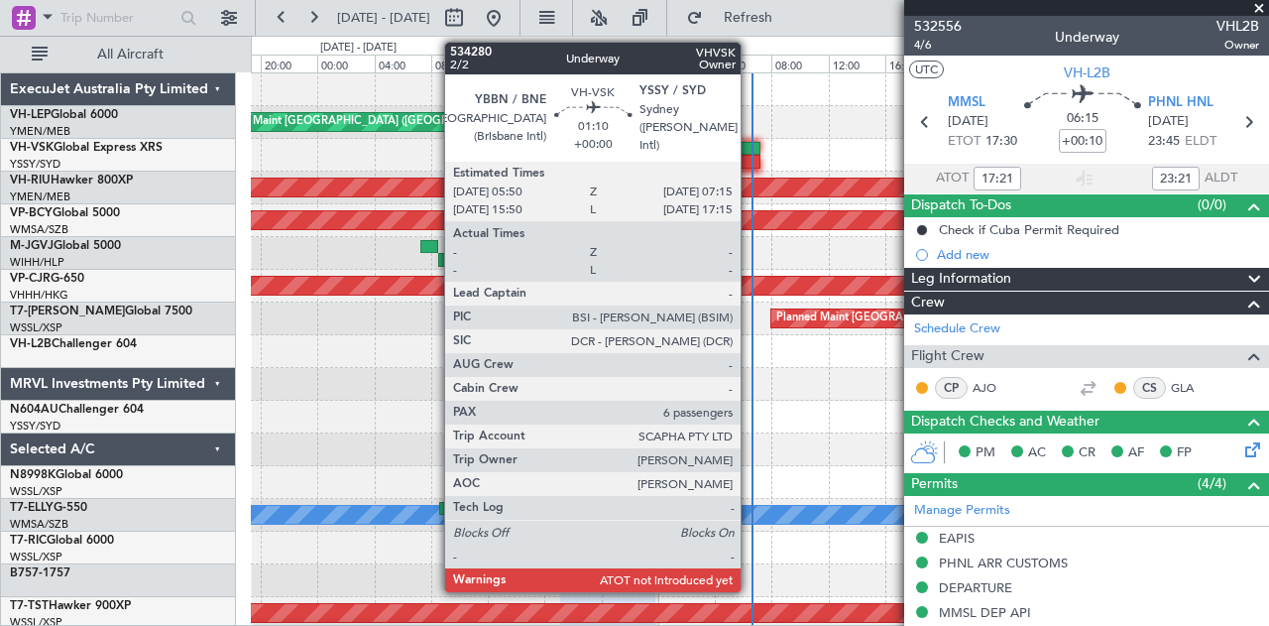
click at [752, 150] on div at bounding box center [750, 149] width 21 height 14
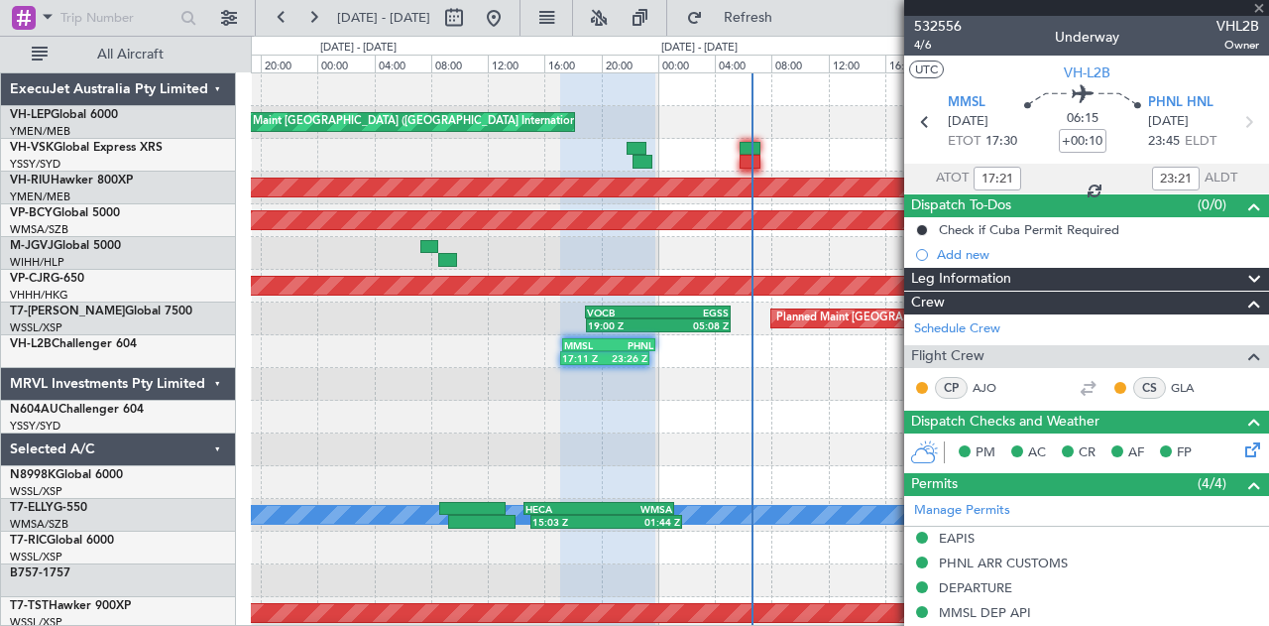
type input "6"
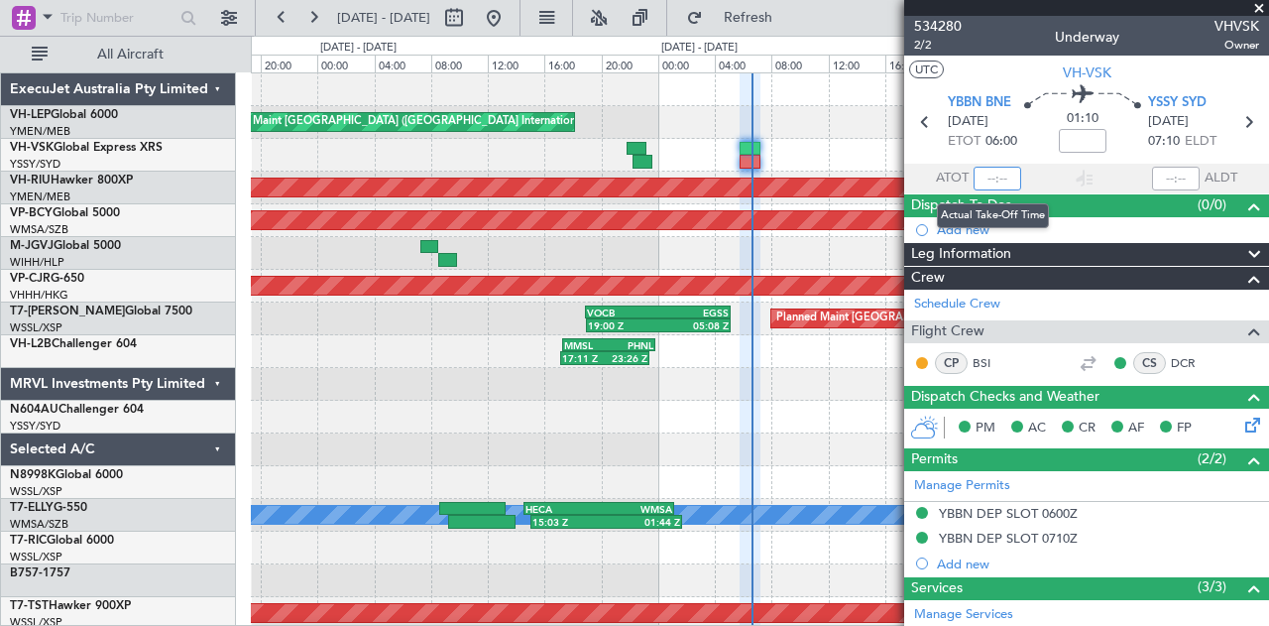
click at [1000, 180] on input "text" at bounding box center [998, 179] width 48 height 24
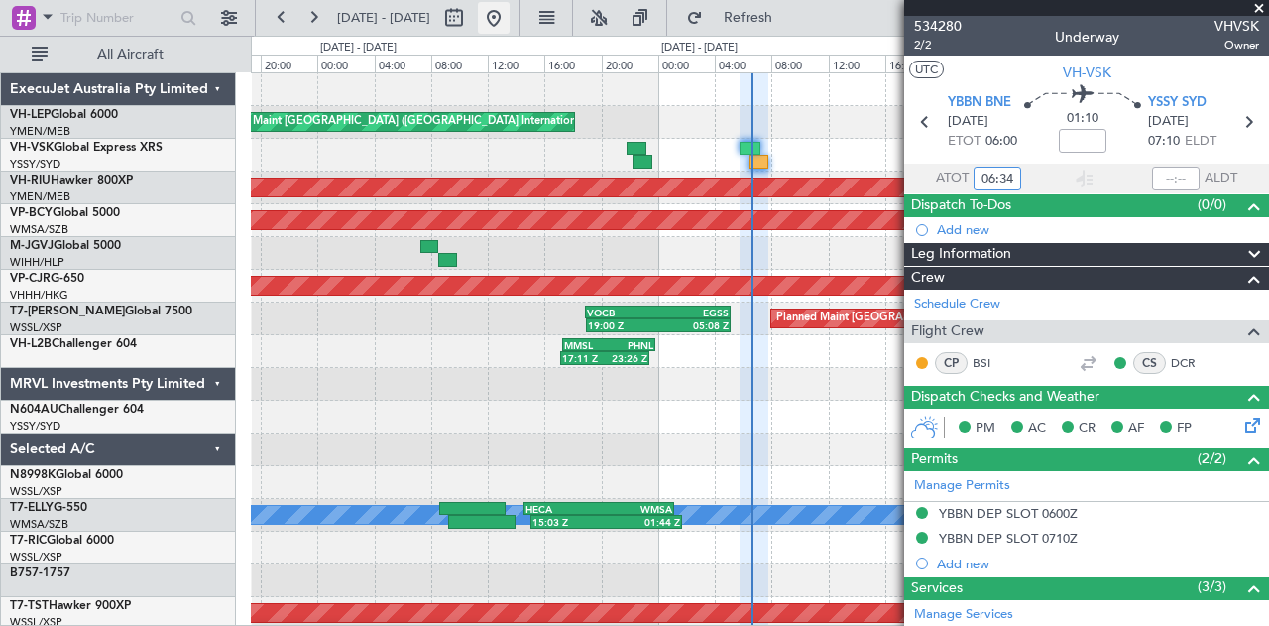
type input "06:34"
